Goal: Information Seeking & Learning: Learn about a topic

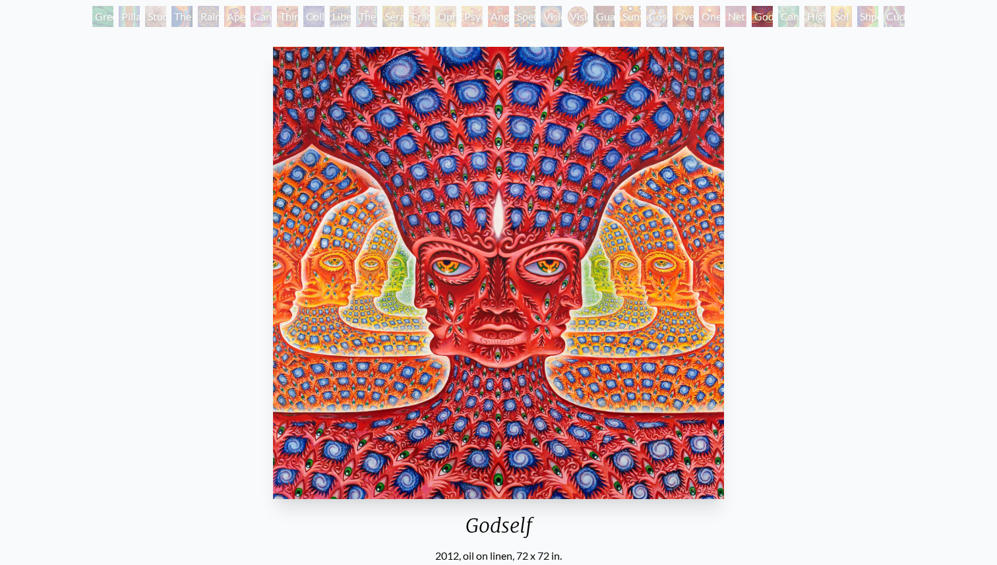
scroll to position [73, 0]
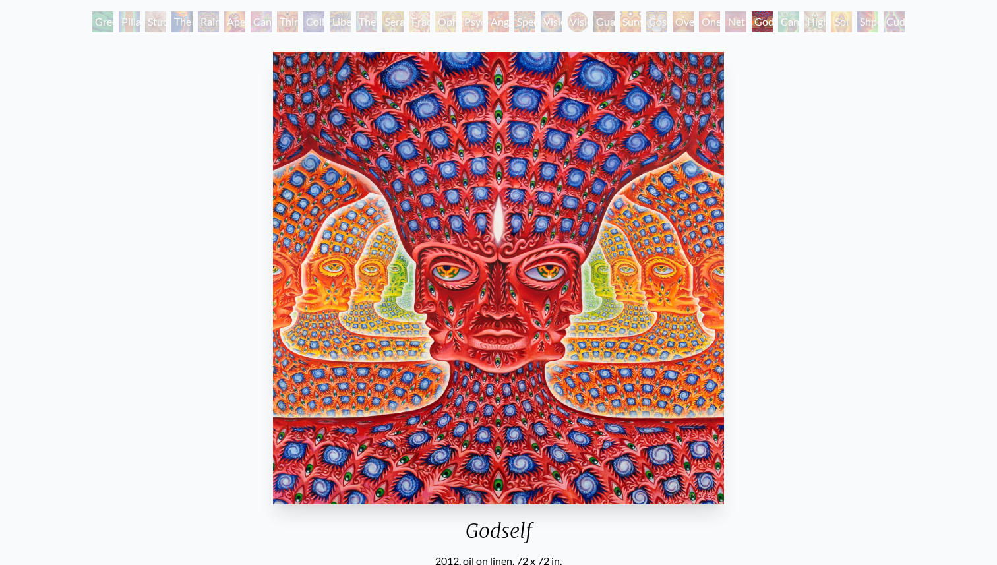
click at [113, 24] on div "Green Hand" at bounding box center [102, 21] width 21 height 21
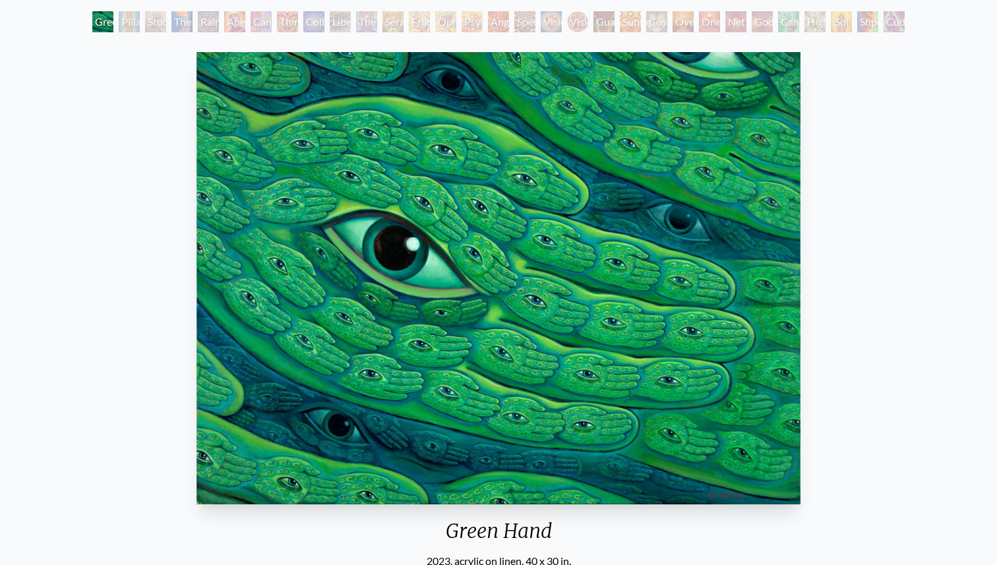
click at [134, 26] on div "Pillar of Awareness" at bounding box center [129, 21] width 21 height 21
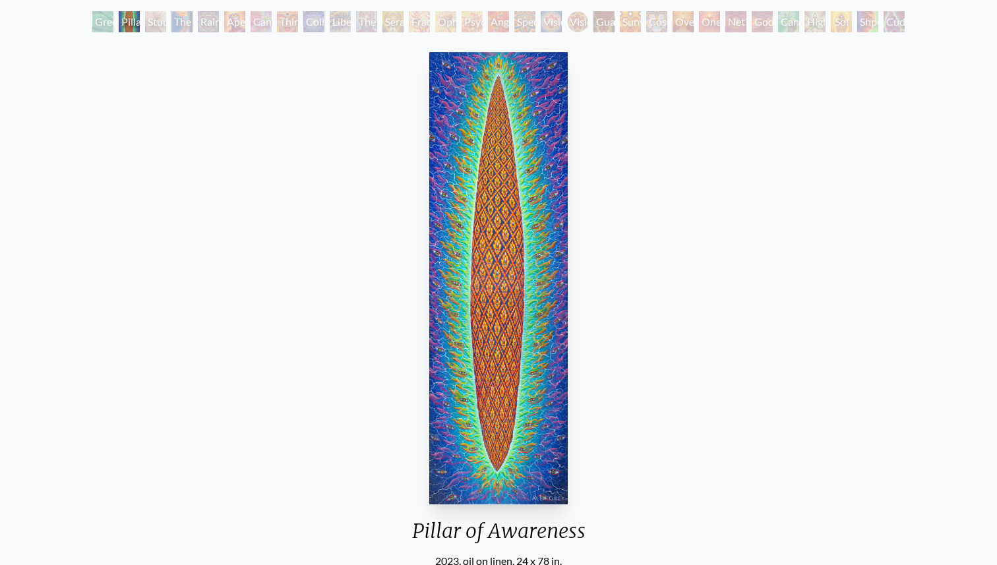
click at [187, 26] on div "The Torch" at bounding box center [181, 21] width 21 height 21
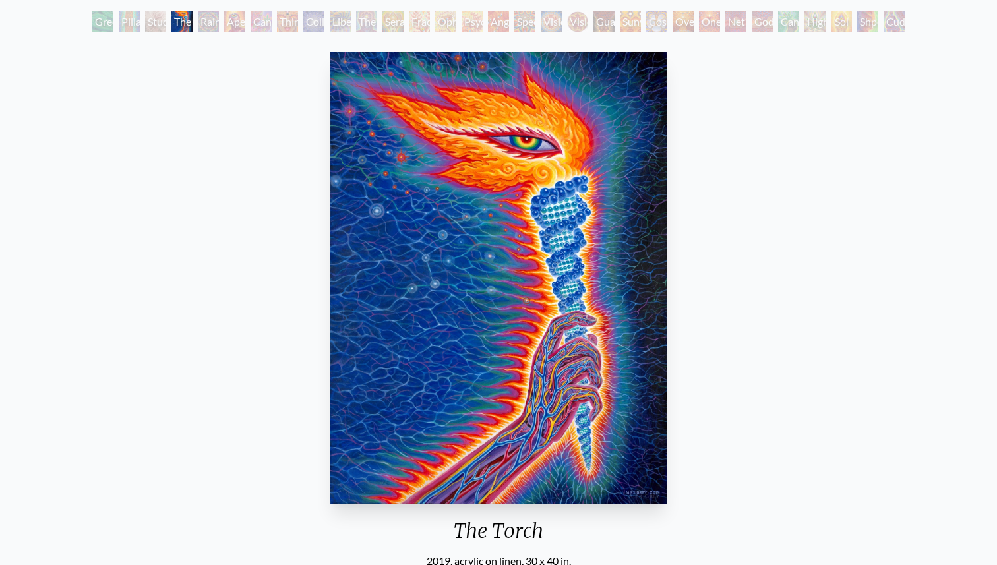
click at [213, 26] on div "Rainbow Eye Ripple" at bounding box center [208, 21] width 21 height 21
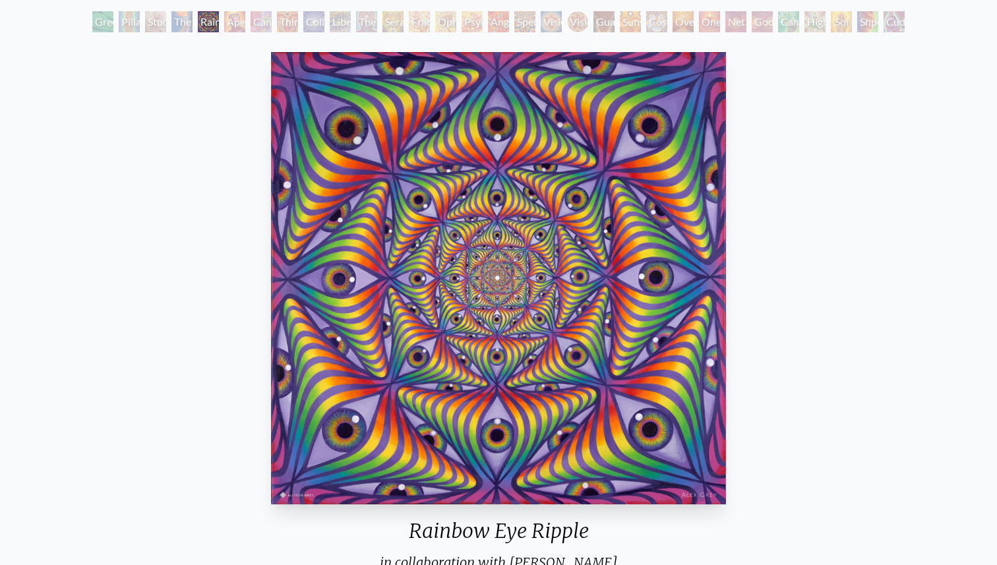
click at [264, 22] on div "Cannabis Sutra" at bounding box center [261, 21] width 21 height 21
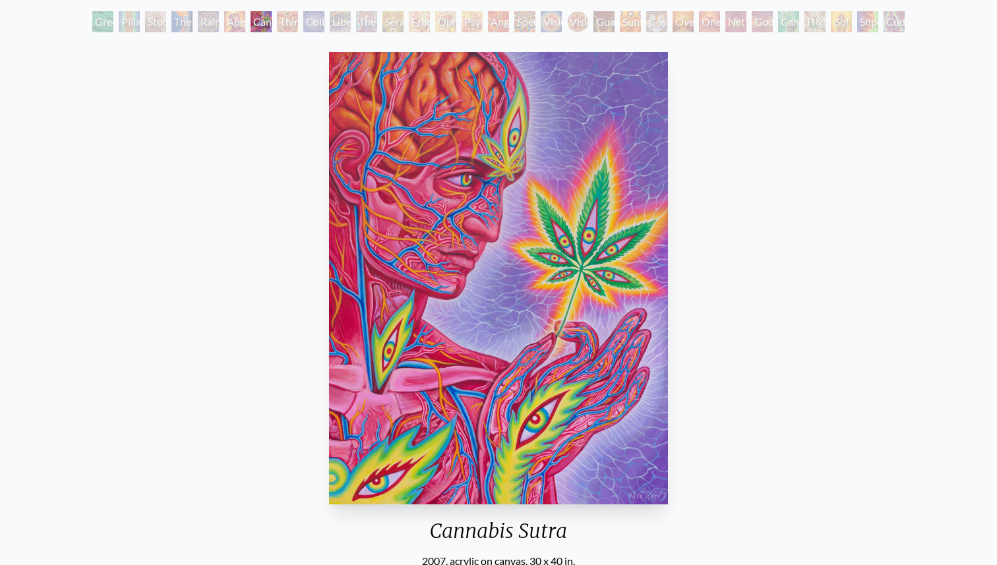
click at [306, 26] on div "Collective Vision" at bounding box center [313, 21] width 21 height 21
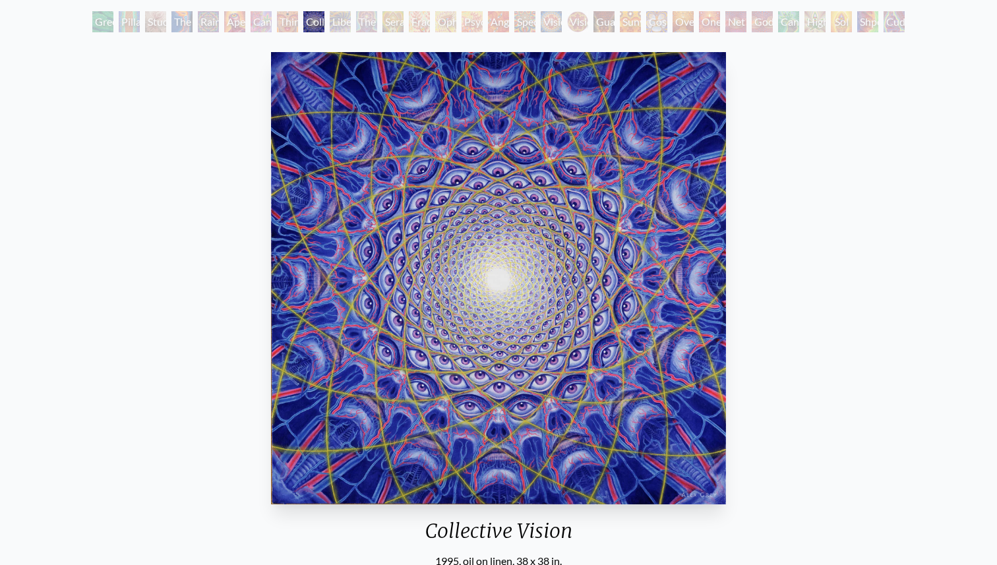
click at [365, 23] on div "The Seer" at bounding box center [366, 21] width 21 height 21
